Goal: Find contact information: Find contact information

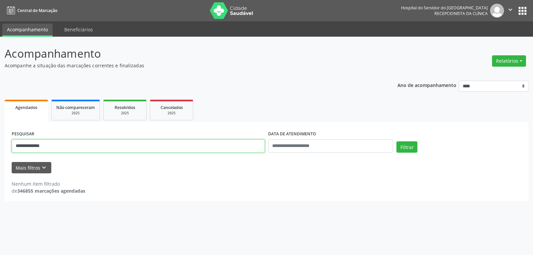
drag, startPoint x: 65, startPoint y: 145, endPoint x: 0, endPoint y: 141, distance: 64.8
click at [0, 141] on div "**********" at bounding box center [266, 146] width 533 height 218
click at [396, 141] on button "Filtrar" at bounding box center [406, 146] width 21 height 11
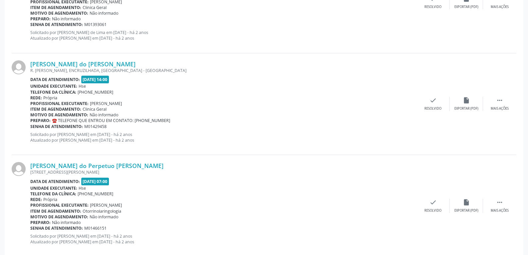
scroll to position [1501, 0]
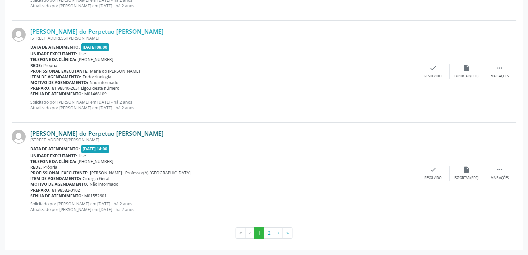
click at [81, 132] on link "[PERSON_NAME] do Perpetuo [PERSON_NAME]" at bounding box center [96, 133] width 133 height 7
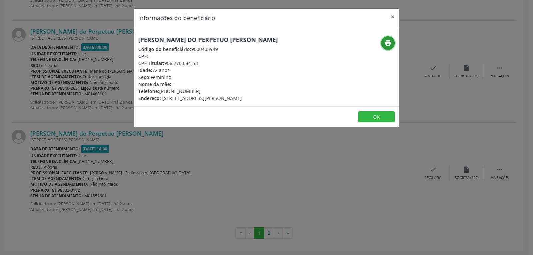
click at [392, 41] on button "print" at bounding box center [388, 43] width 14 height 14
drag, startPoint x: 166, startPoint y: 60, endPoint x: 259, endPoint y: 60, distance: 92.9
click at [259, 60] on div "CPF Titular: 906.270.084-53" at bounding box center [208, 63] width 140 height 7
copy div "906.270.084-53"
drag, startPoint x: 170, startPoint y: 92, endPoint x: 210, endPoint y: 91, distance: 40.0
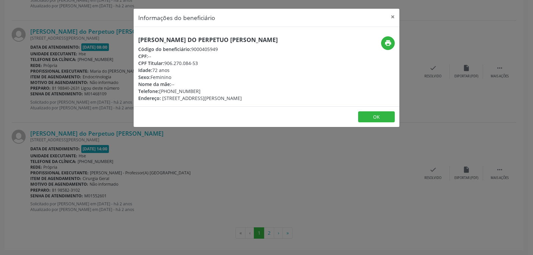
click at [210, 91] on div "Telefone: [PHONE_NUMBER]" at bounding box center [208, 91] width 140 height 7
copy div "98840-2631"
click at [391, 17] on button "×" at bounding box center [392, 17] width 13 height 16
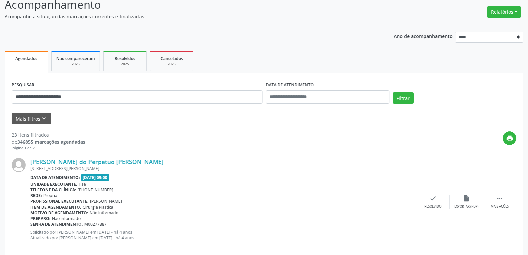
scroll to position [0, 0]
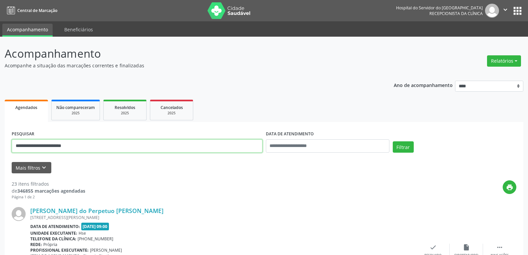
drag, startPoint x: 104, startPoint y: 149, endPoint x: 0, endPoint y: 144, distance: 103.7
click at [393, 141] on button "Filtrar" at bounding box center [403, 146] width 21 height 11
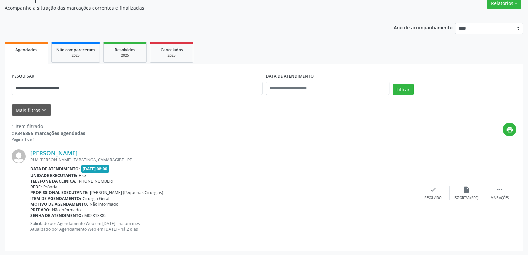
scroll to position [58, 0]
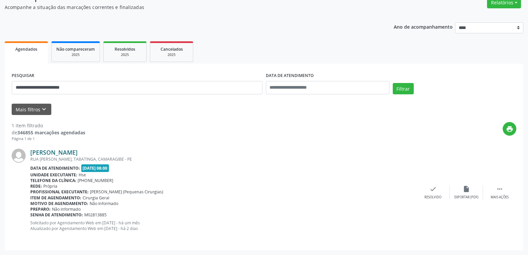
click at [61, 151] on link "[PERSON_NAME]" at bounding box center [53, 152] width 47 height 7
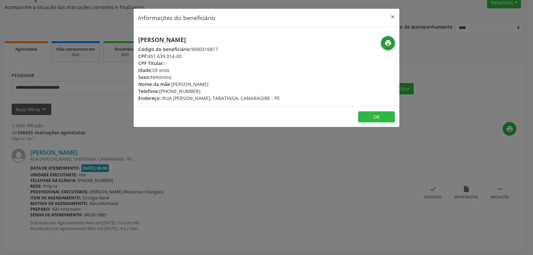
click at [385, 44] on icon "print" at bounding box center [387, 42] width 7 height 7
drag, startPoint x: 149, startPoint y: 57, endPoint x: 186, endPoint y: 57, distance: 36.6
click at [186, 57] on div "CPF: 451.639.014-00" at bounding box center [209, 56] width 142 height 7
copy div "451.639.014-00"
drag, startPoint x: 170, startPoint y: 91, endPoint x: 207, endPoint y: 90, distance: 37.3
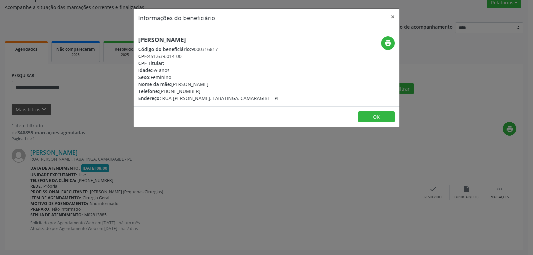
click at [207, 90] on div "Telefone: [PHONE_NUMBER]" at bounding box center [209, 91] width 142 height 7
copy div "99680-5946"
click at [395, 17] on button "×" at bounding box center [392, 17] width 13 height 16
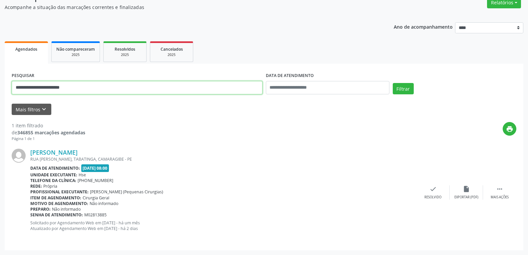
drag, startPoint x: 14, startPoint y: 86, endPoint x: 0, endPoint y: 82, distance: 14.2
click at [0, 82] on div "**********" at bounding box center [264, 116] width 528 height 276
click at [393, 83] on button "Filtrar" at bounding box center [403, 88] width 21 height 11
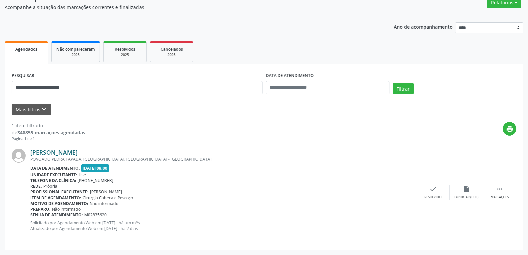
click at [70, 151] on link "[PERSON_NAME]" at bounding box center [53, 152] width 47 height 7
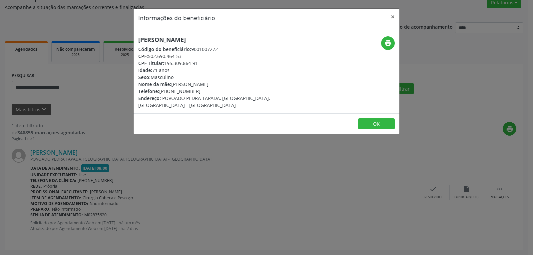
click at [379, 41] on div "print" at bounding box center [354, 43] width 79 height 14
click at [385, 43] on icon "print" at bounding box center [387, 42] width 7 height 7
drag, startPoint x: 165, startPoint y: 62, endPoint x: 217, endPoint y: 62, distance: 52.3
click at [217, 62] on div "CPF Titular: 195.309.864-91" at bounding box center [222, 63] width 168 height 7
copy div "195.309.864-91"
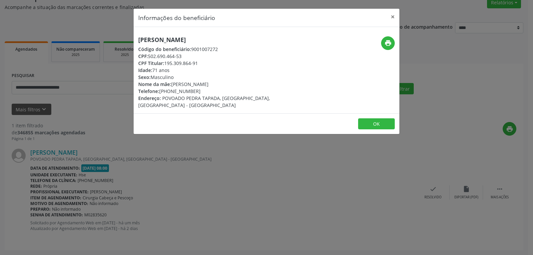
click at [171, 90] on div "Telefone: [PHONE_NUMBER]" at bounding box center [222, 91] width 168 height 7
drag, startPoint x: 169, startPoint y: 89, endPoint x: 209, endPoint y: 89, distance: 39.6
click at [209, 89] on div "Telefone: [PHONE_NUMBER]" at bounding box center [222, 91] width 168 height 7
copy div "99891-5617"
click at [394, 16] on button "×" at bounding box center [392, 17] width 13 height 16
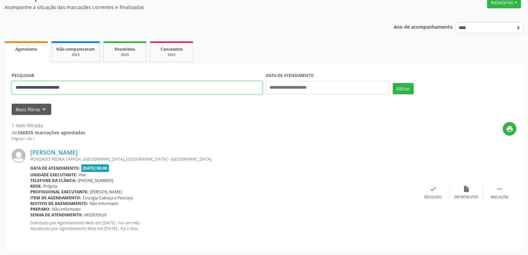
drag, startPoint x: 72, startPoint y: 89, endPoint x: 0, endPoint y: 82, distance: 71.9
click at [0, 82] on div "**********" at bounding box center [264, 116] width 528 height 276
click at [393, 83] on button "Filtrar" at bounding box center [403, 88] width 21 height 11
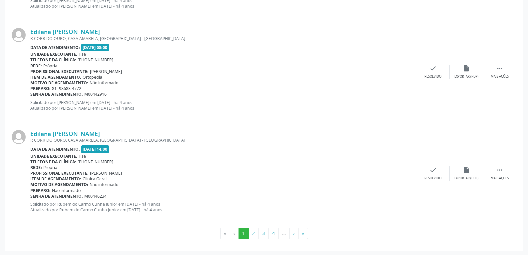
scroll to position [1501, 0]
click at [275, 233] on button "4" at bounding box center [273, 232] width 10 height 11
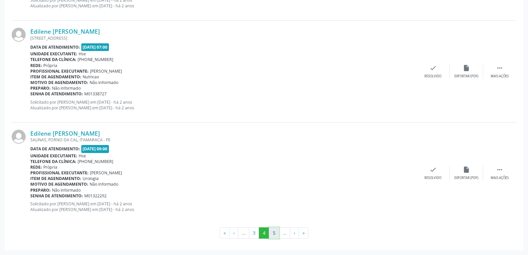
click at [273, 233] on button "5" at bounding box center [274, 232] width 10 height 11
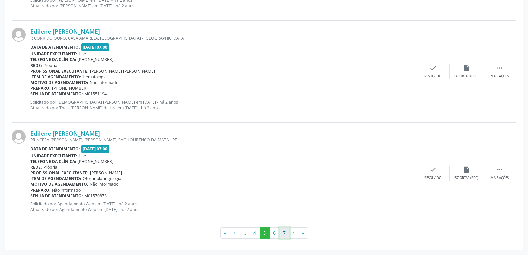
click at [284, 232] on button "7" at bounding box center [284, 232] width 10 height 11
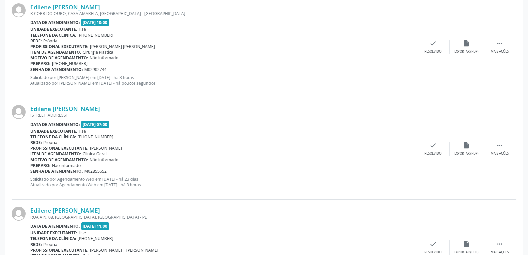
scroll to position [377, 0]
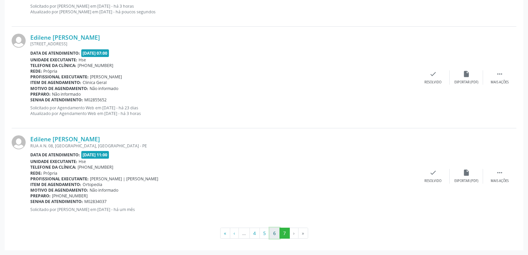
click at [276, 235] on button "6" at bounding box center [274, 232] width 10 height 11
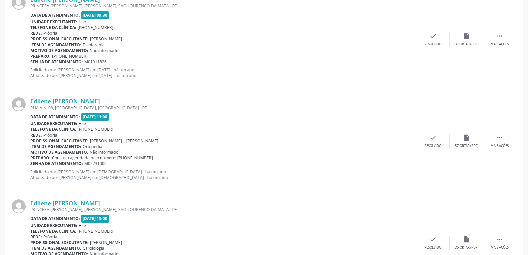
scroll to position [1501, 0]
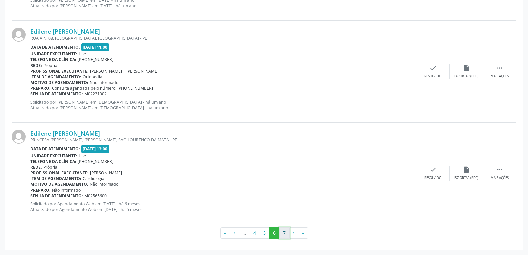
click at [283, 234] on button "7" at bounding box center [284, 232] width 10 height 11
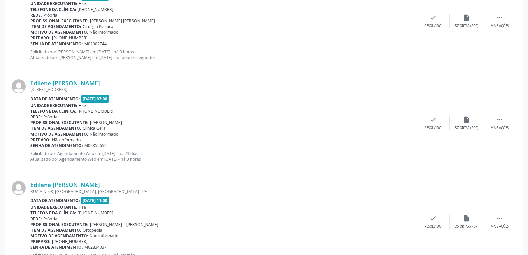
scroll to position [243, 0]
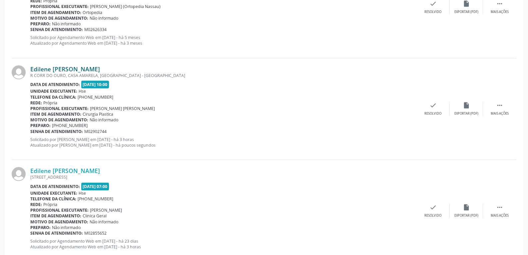
click at [68, 71] on link "Edilene [PERSON_NAME]" at bounding box center [65, 68] width 70 height 7
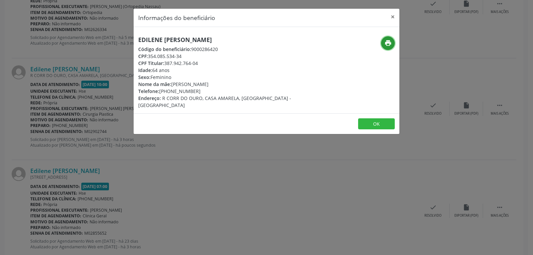
click at [384, 44] on icon "print" at bounding box center [387, 42] width 7 height 7
drag, startPoint x: 165, startPoint y: 62, endPoint x: 226, endPoint y: 63, distance: 61.0
click at [226, 63] on div "CPF Titular: 387.942.764-04" at bounding box center [222, 63] width 168 height 7
copy div "387.942.764-04"
drag, startPoint x: 170, startPoint y: 91, endPoint x: 219, endPoint y: 90, distance: 49.3
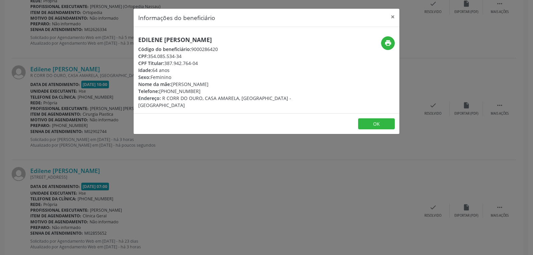
click at [219, 90] on div "Telefone: [PHONE_NUMBER]" at bounding box center [222, 91] width 168 height 7
copy div "98683-4772"
click at [391, 18] on button "×" at bounding box center [392, 17] width 13 height 16
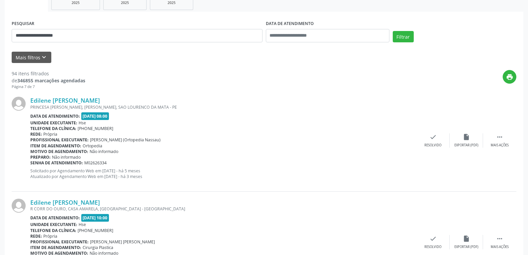
scroll to position [0, 0]
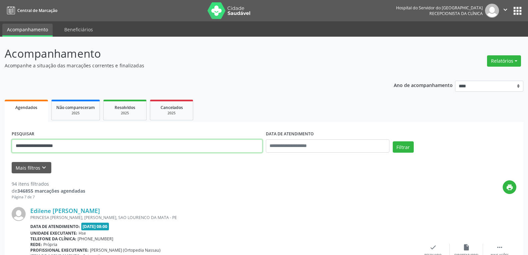
drag, startPoint x: 72, startPoint y: 142, endPoint x: 0, endPoint y: 146, distance: 72.4
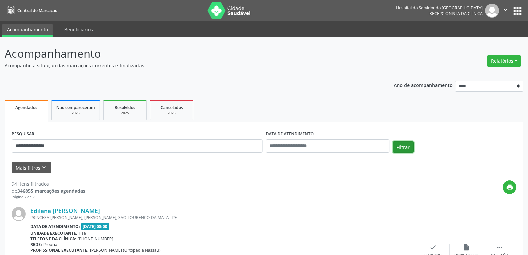
click at [397, 146] on button "Filtrar" at bounding box center [403, 146] width 21 height 11
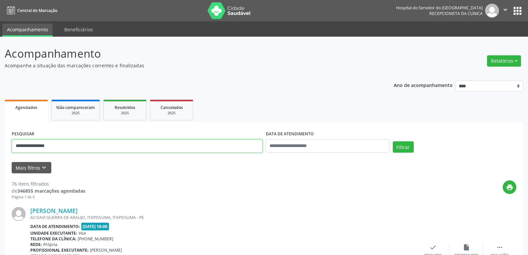
drag, startPoint x: 30, startPoint y: 147, endPoint x: 92, endPoint y: 148, distance: 61.6
click at [92, 148] on input "**********" at bounding box center [137, 145] width 251 height 13
click at [393, 141] on button "Filtrar" at bounding box center [403, 146] width 21 height 11
drag, startPoint x: 61, startPoint y: 146, endPoint x: 0, endPoint y: 133, distance: 62.0
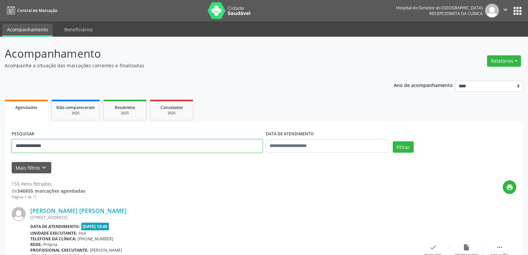
paste input "**********"
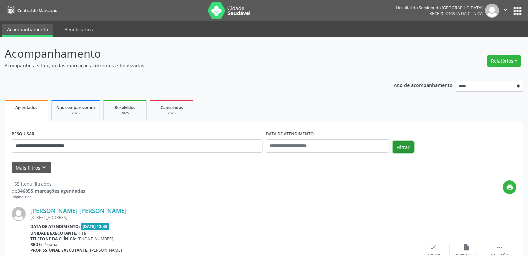
click at [402, 144] on button "Filtrar" at bounding box center [403, 146] width 21 height 11
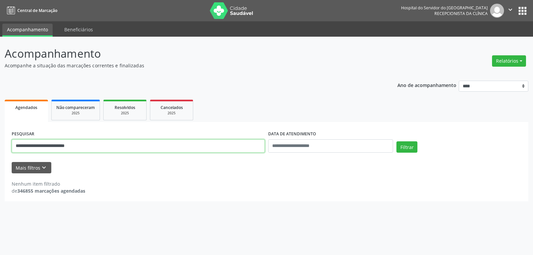
drag, startPoint x: 34, startPoint y: 147, endPoint x: 128, endPoint y: 147, distance: 93.9
click at [128, 147] on input "**********" at bounding box center [138, 145] width 253 height 13
drag, startPoint x: 31, startPoint y: 146, endPoint x: 166, endPoint y: 145, distance: 134.6
click at [166, 145] on input "**********" at bounding box center [138, 145] width 253 height 13
click at [396, 141] on button "Filtrar" at bounding box center [406, 146] width 21 height 11
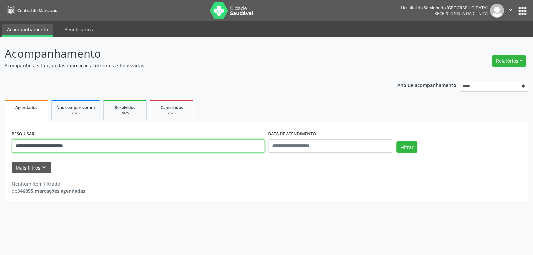
drag, startPoint x: 96, startPoint y: 146, endPoint x: 0, endPoint y: 157, distance: 96.2
click at [0, 157] on div "**********" at bounding box center [266, 146] width 533 height 218
click at [76, 148] on input "**********" at bounding box center [138, 145] width 253 height 13
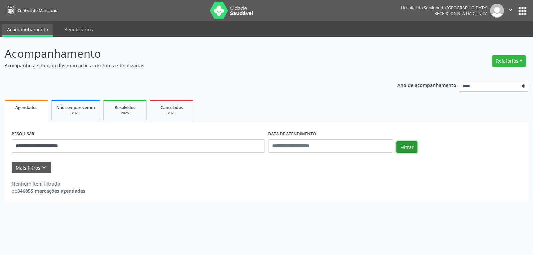
click at [406, 146] on button "Filtrar" at bounding box center [406, 146] width 21 height 11
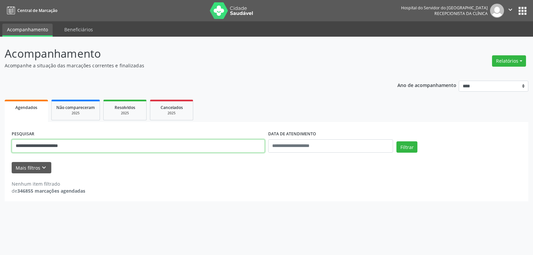
drag, startPoint x: 90, startPoint y: 143, endPoint x: 0, endPoint y: 143, distance: 90.3
click at [0, 143] on div "**********" at bounding box center [266, 146] width 533 height 218
paste input "**********"
click at [396, 141] on button "Filtrar" at bounding box center [406, 146] width 21 height 11
click at [150, 146] on input "**********" at bounding box center [138, 145] width 253 height 13
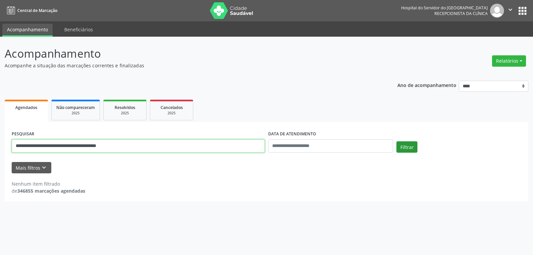
type input "**********"
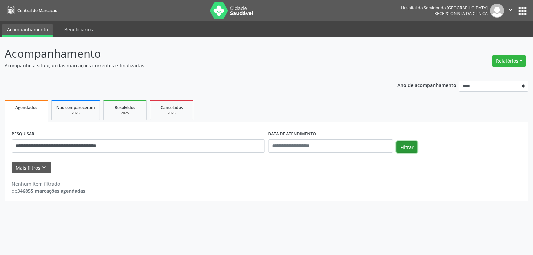
click at [404, 147] on button "Filtrar" at bounding box center [406, 146] width 21 height 11
